Goal: Use online tool/utility

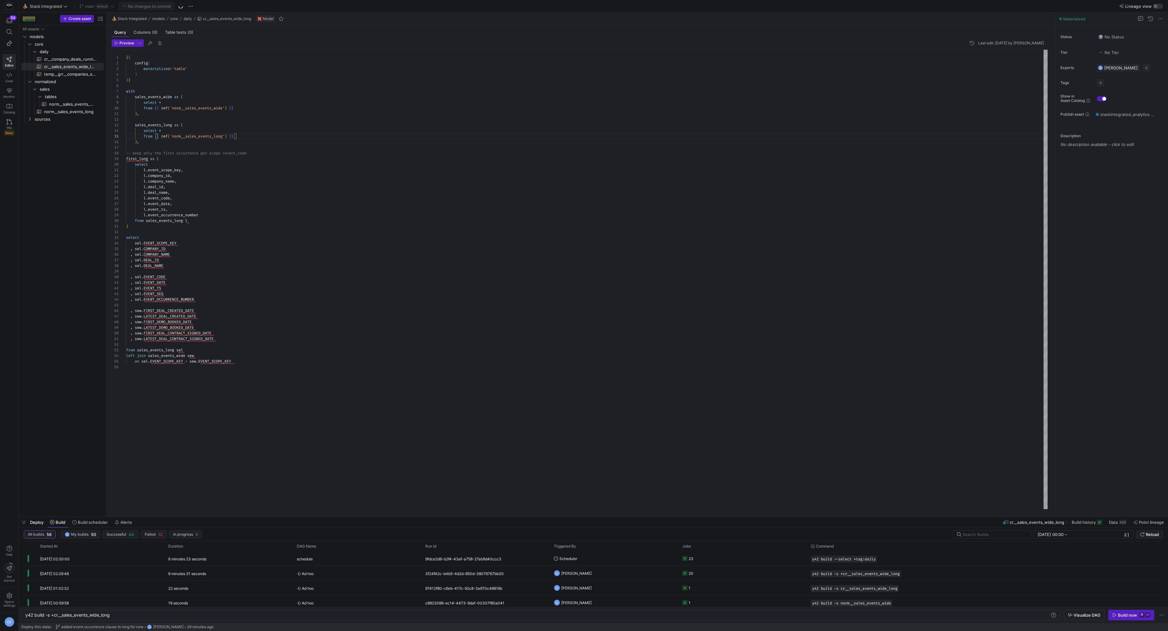
scroll to position [0, 85]
click at [60, 59] on span "cr__company_deals_running_mrr​​​​​​​​​​" at bounding box center [70, 59] width 53 height 7
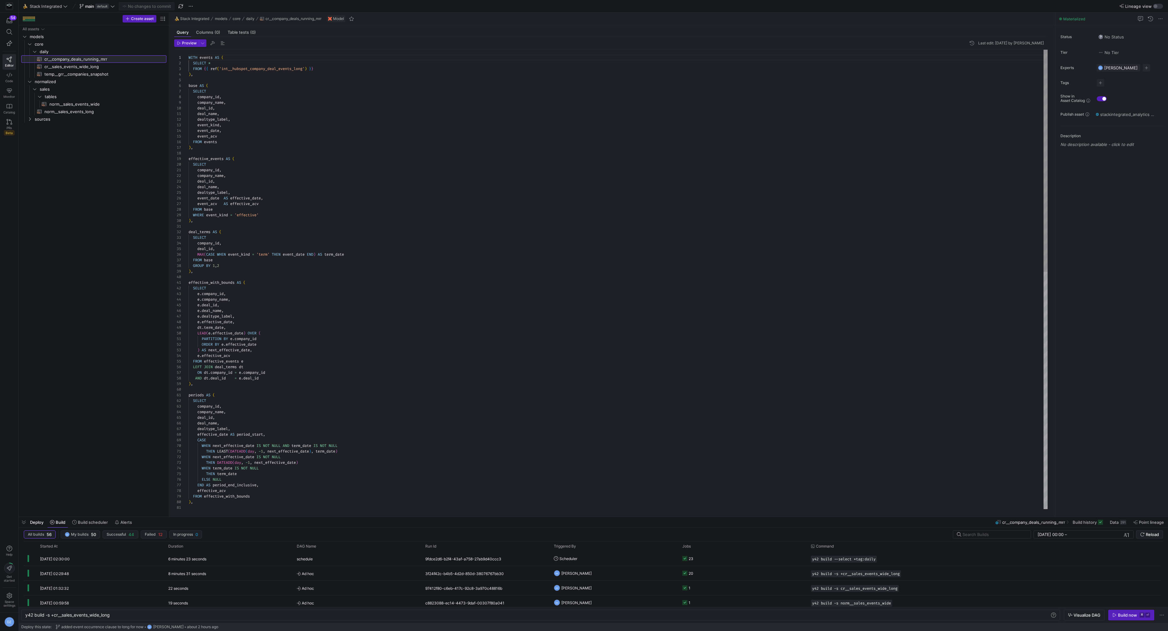
drag, startPoint x: 106, startPoint y: 90, endPoint x: 174, endPoint y: 93, distance: 67.9
click at [174, 93] on as-split "Create asset Drag here to set row groups Drag here to set column labels Group 1…" at bounding box center [593, 265] width 1149 height 504
click at [381, 169] on div "WITH events AS ( SELECT * FROM { { ref ( 'int__hubspot_company_deal_events_long…" at bounding box center [618, 525] width 859 height 951
click at [397, 237] on div "THEN DATEADD ( day , - 1 , next_effective_date ) WHEN term_date IS NOT NULL THE…" at bounding box center [618, 525] width 859 height 951
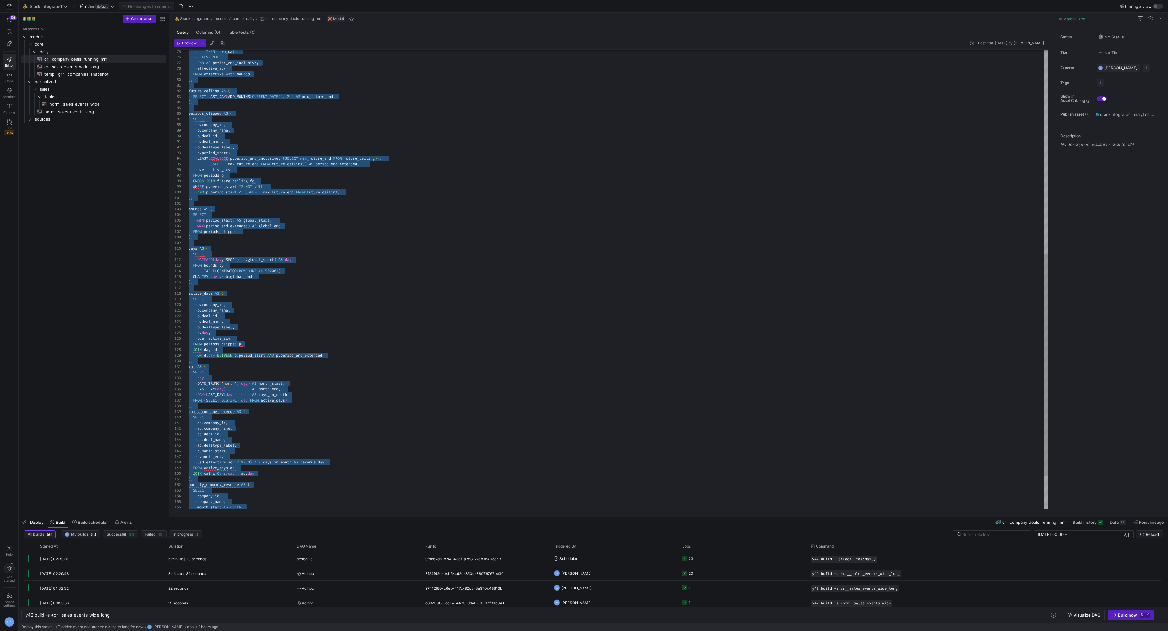
scroll to position [0, 0]
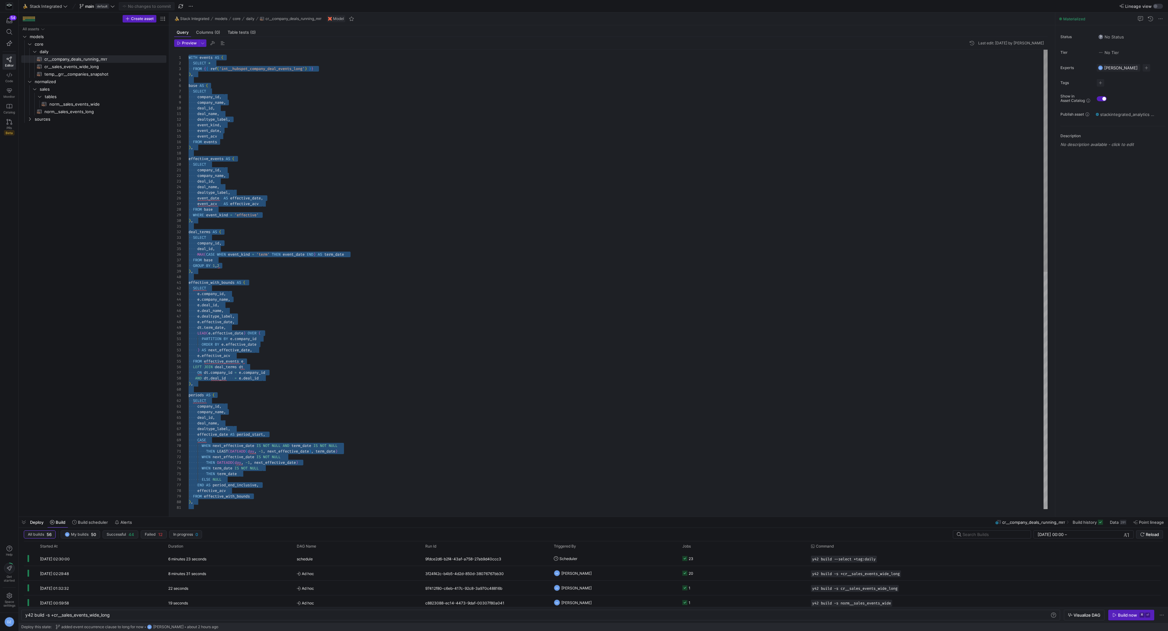
click at [366, 130] on div "THEN LEAST ( DATEADD ( day , - 1 , next_effective_date ) , term_date ) WHEN nex…" at bounding box center [618, 525] width 859 height 951
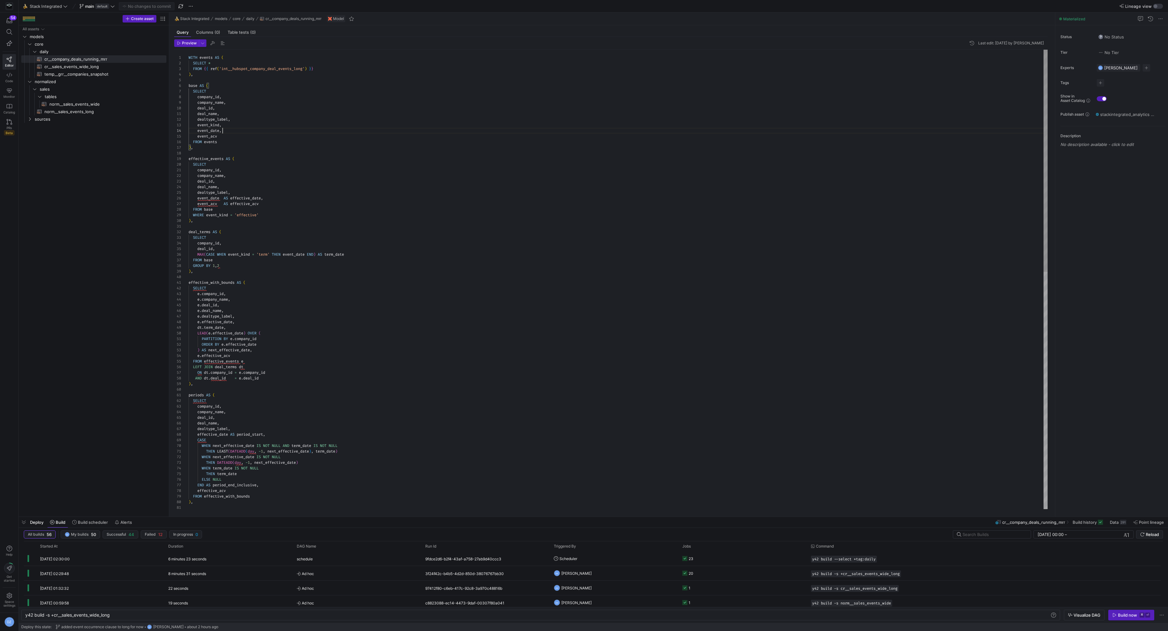
scroll to position [17, 34]
click at [357, 155] on div "THEN LEAST ( DATEADD ( day , - 1 , next_effective_date ) , term_date ) WHEN nex…" at bounding box center [618, 525] width 859 height 951
type textarea "WITH events AS ( SELECT * FROM {{ ref('int__hubspot_company_deal_events_long') …"
